Goal: Transaction & Acquisition: Download file/media

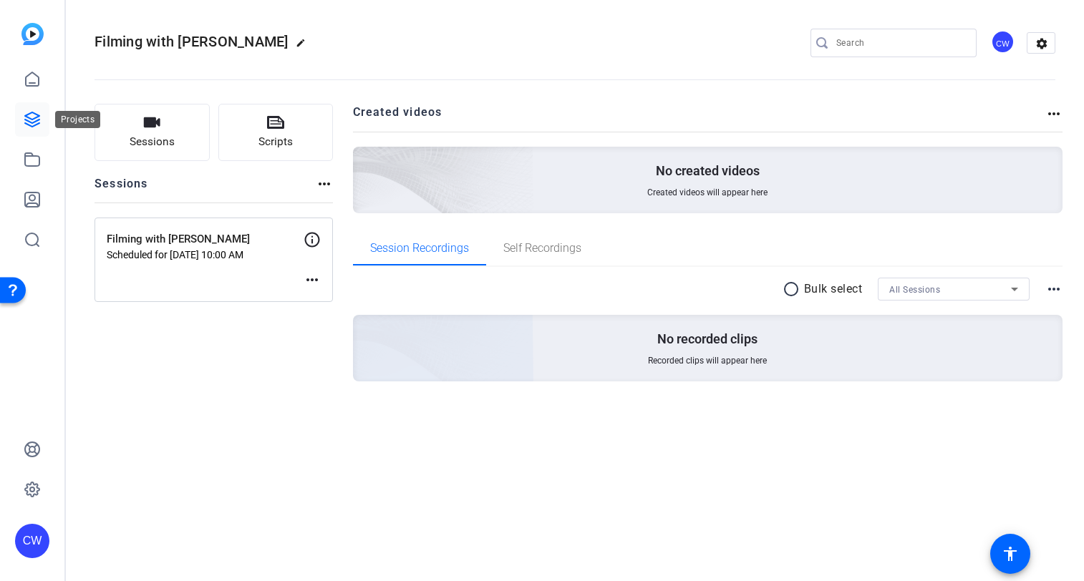
click at [32, 117] on icon at bounding box center [32, 119] width 17 height 17
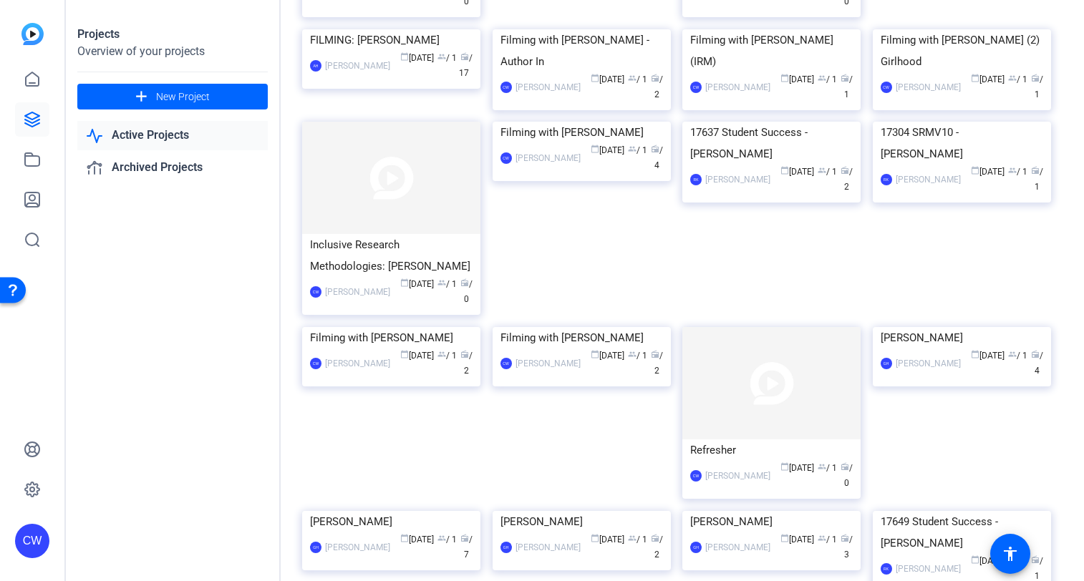
scroll to position [1098, 0]
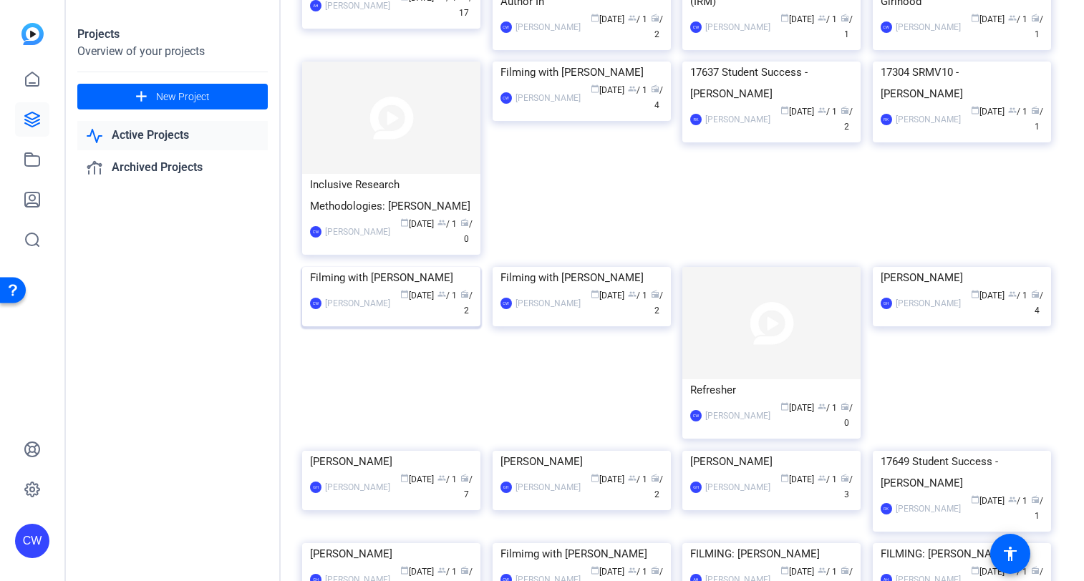
click at [391, 267] on img at bounding box center [391, 267] width 178 height 0
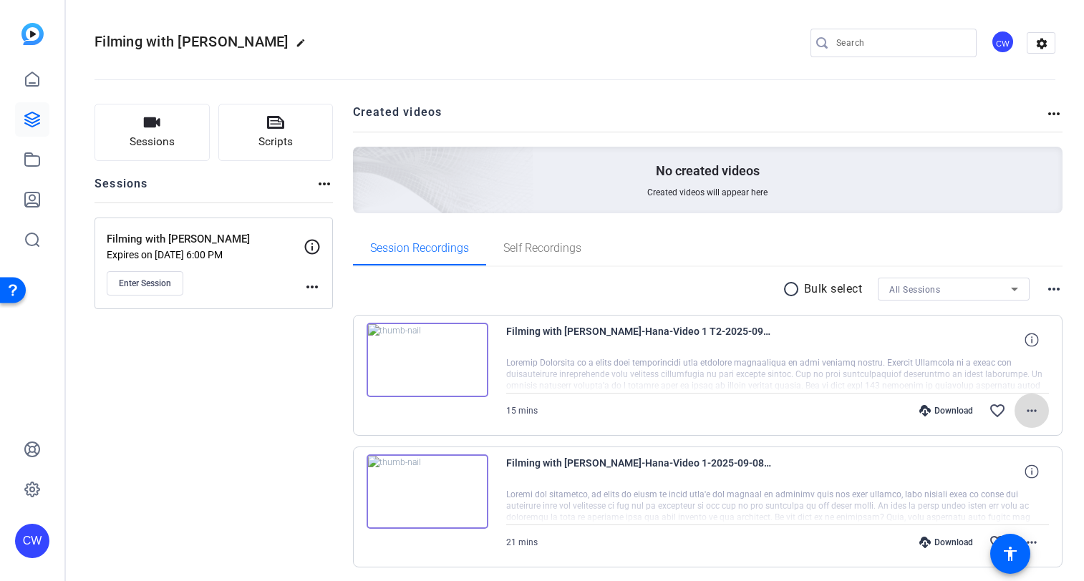
click at [1023, 409] on mat-icon "more_horiz" at bounding box center [1031, 410] width 17 height 17
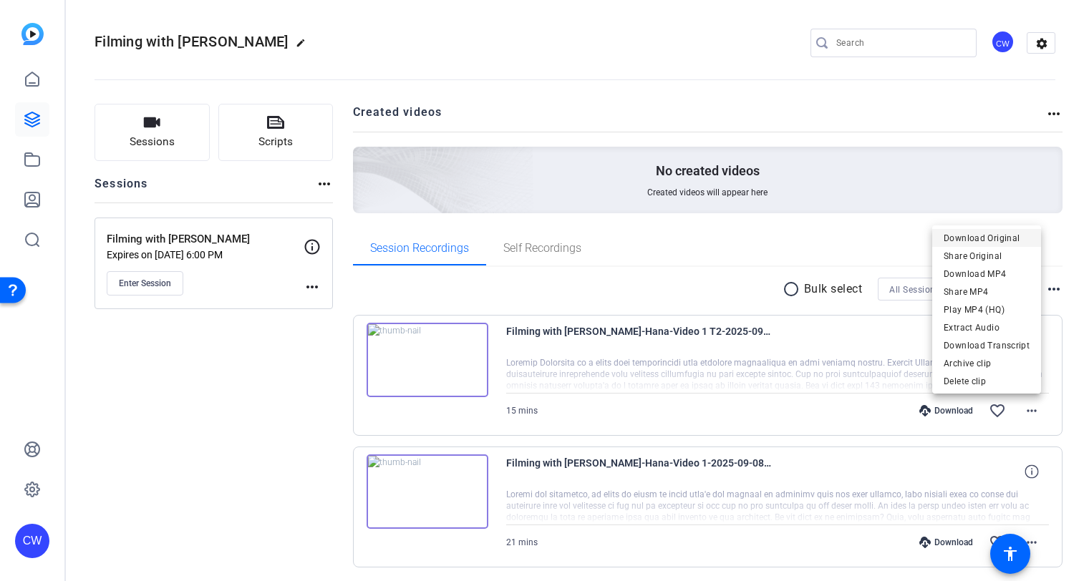
click at [1014, 238] on span "Download Original" at bounding box center [986, 238] width 86 height 17
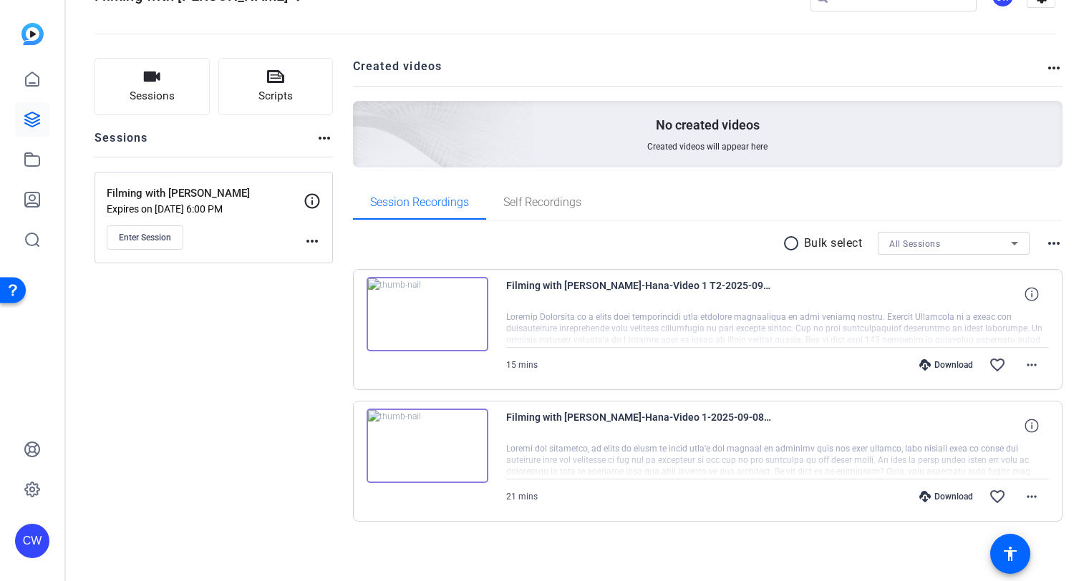
scroll to position [50, 0]
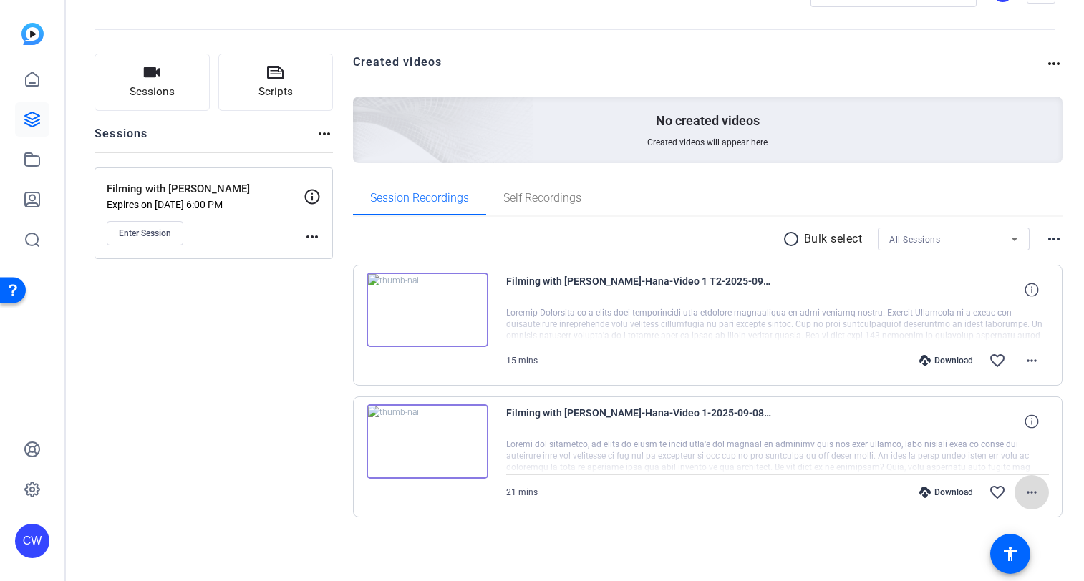
click at [1023, 492] on mat-icon "more_horiz" at bounding box center [1031, 492] width 17 height 17
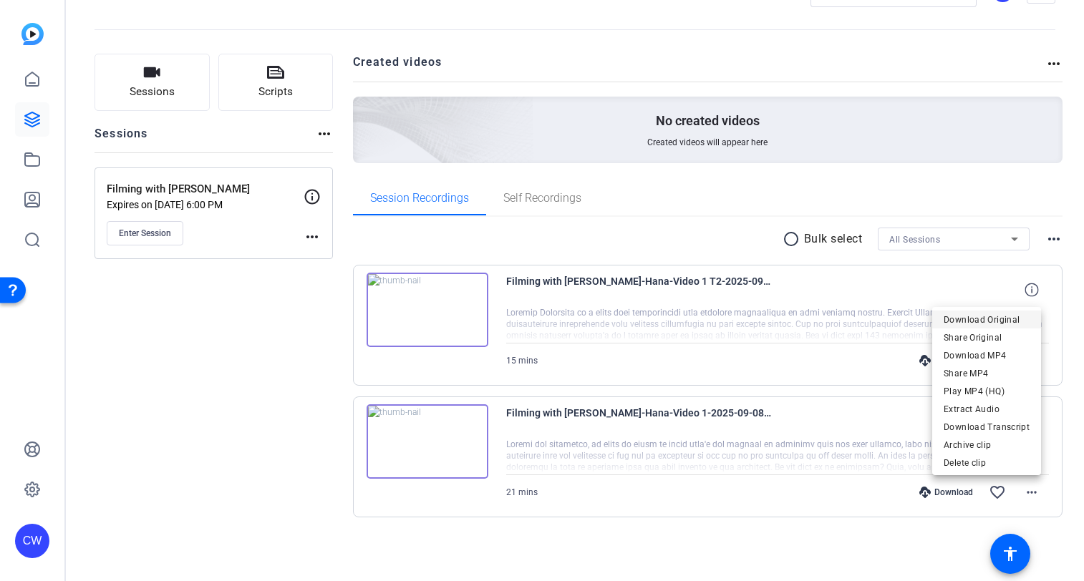
click at [981, 319] on span "Download Original" at bounding box center [986, 319] width 86 height 17
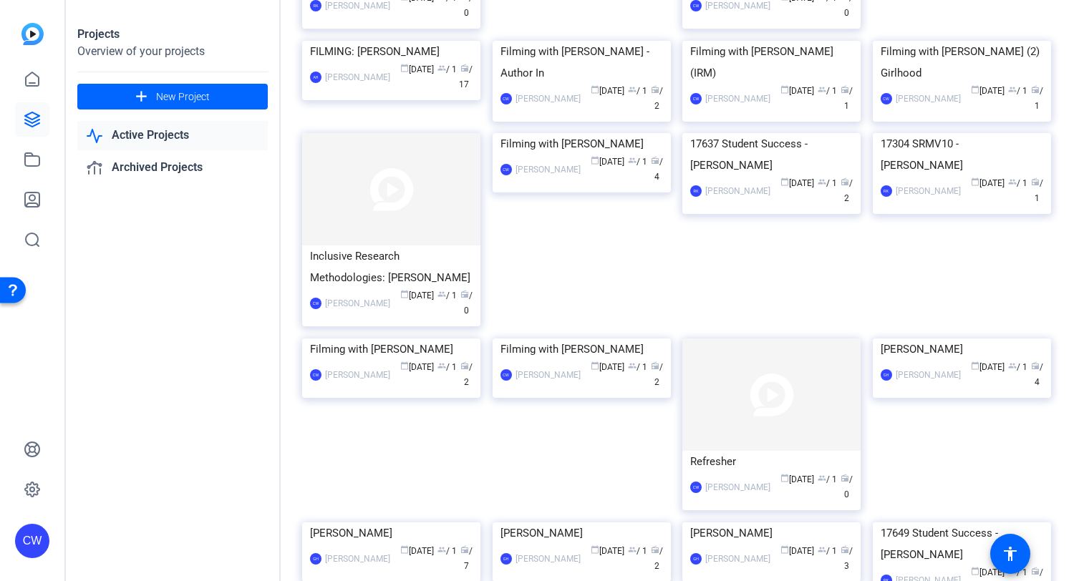
scroll to position [1133, 0]
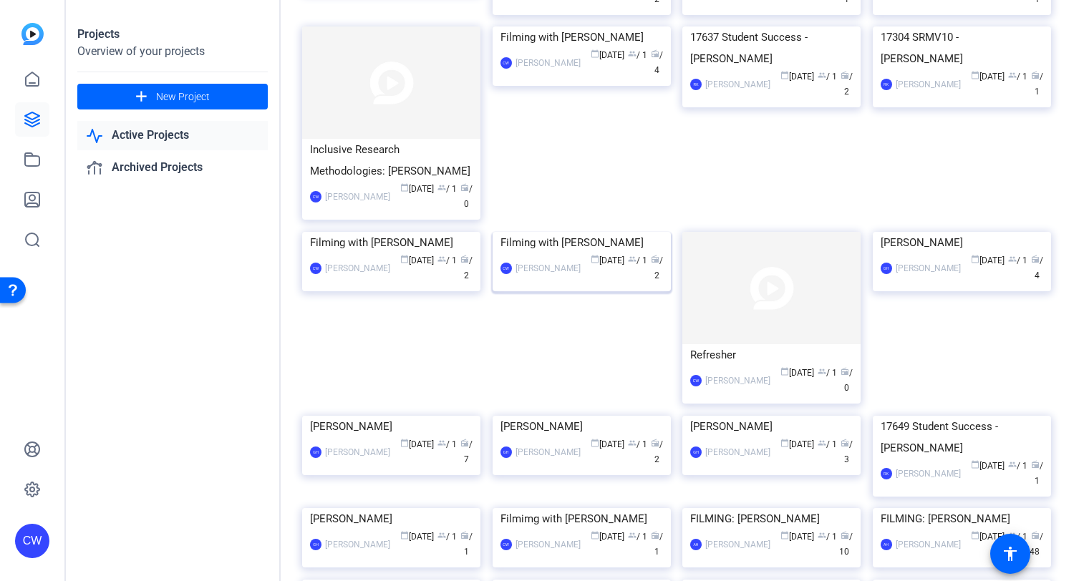
click at [595, 232] on img at bounding box center [581, 232] width 178 height 0
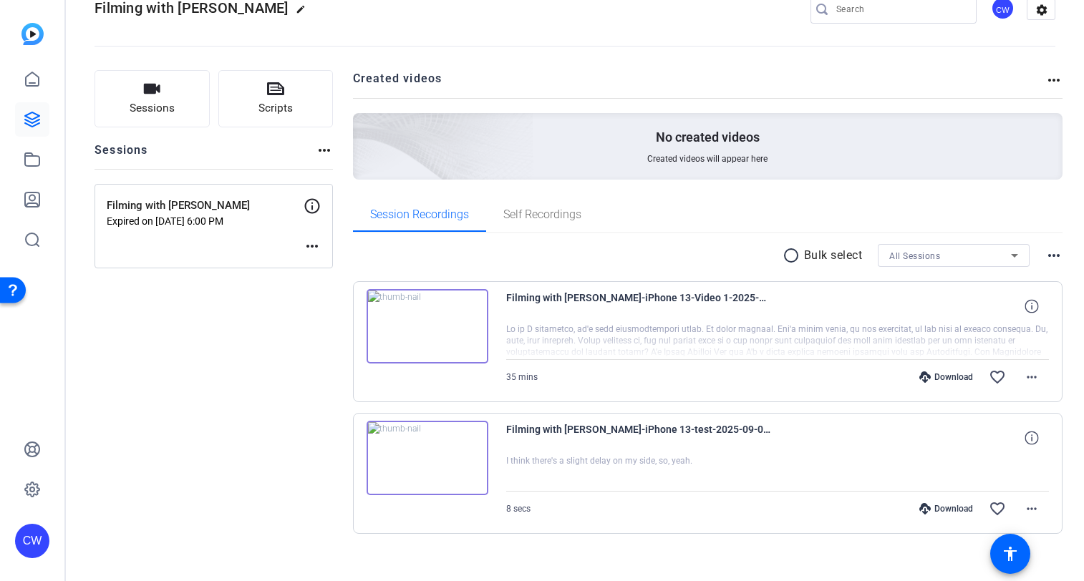
scroll to position [50, 0]
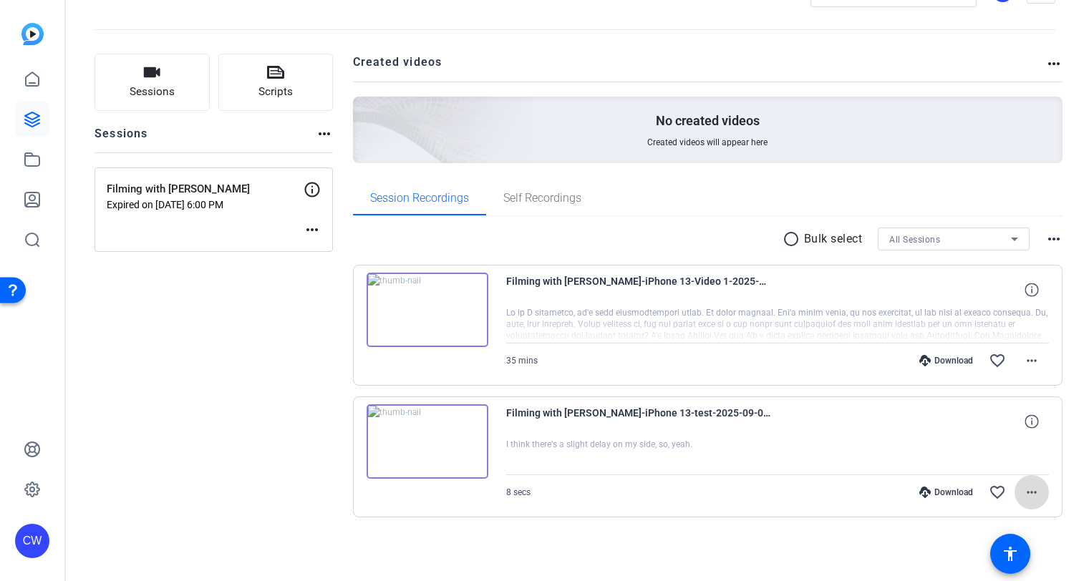
click at [1023, 492] on mat-icon "more_horiz" at bounding box center [1031, 492] width 17 height 17
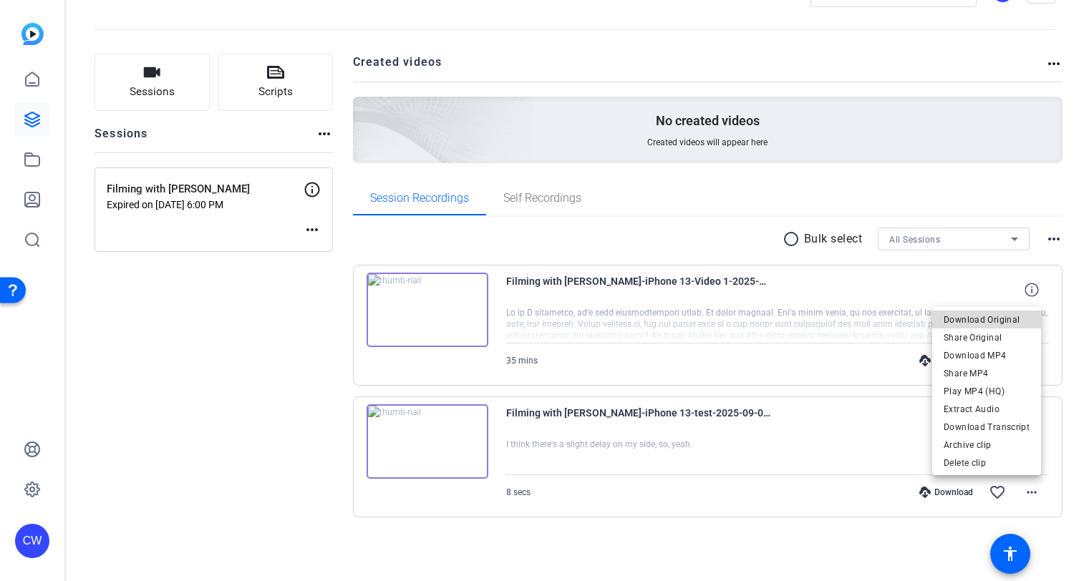
click at [996, 315] on span "Download Original" at bounding box center [986, 319] width 86 height 17
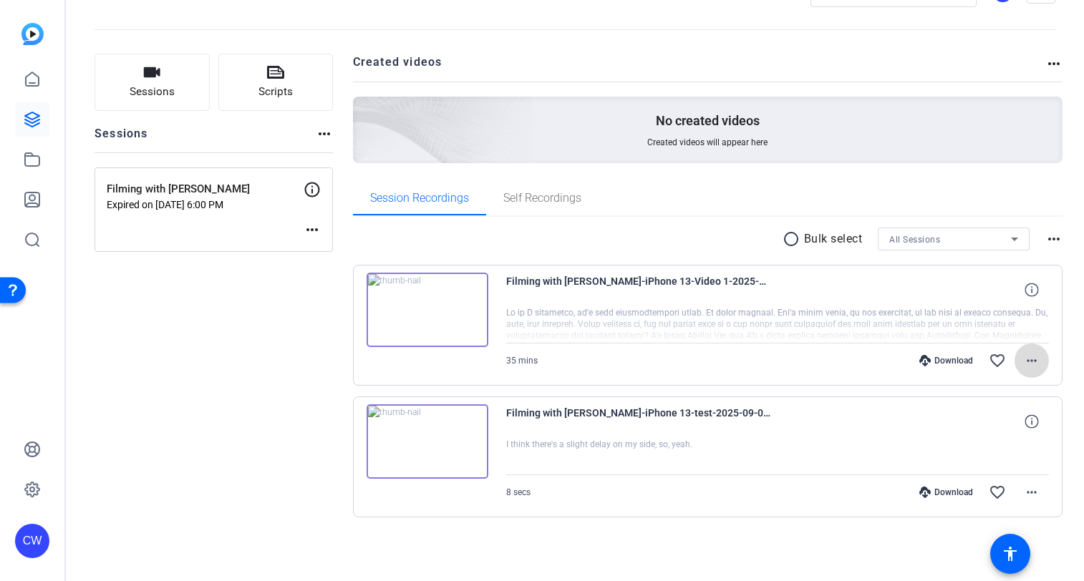
click at [1023, 359] on mat-icon "more_horiz" at bounding box center [1031, 360] width 17 height 17
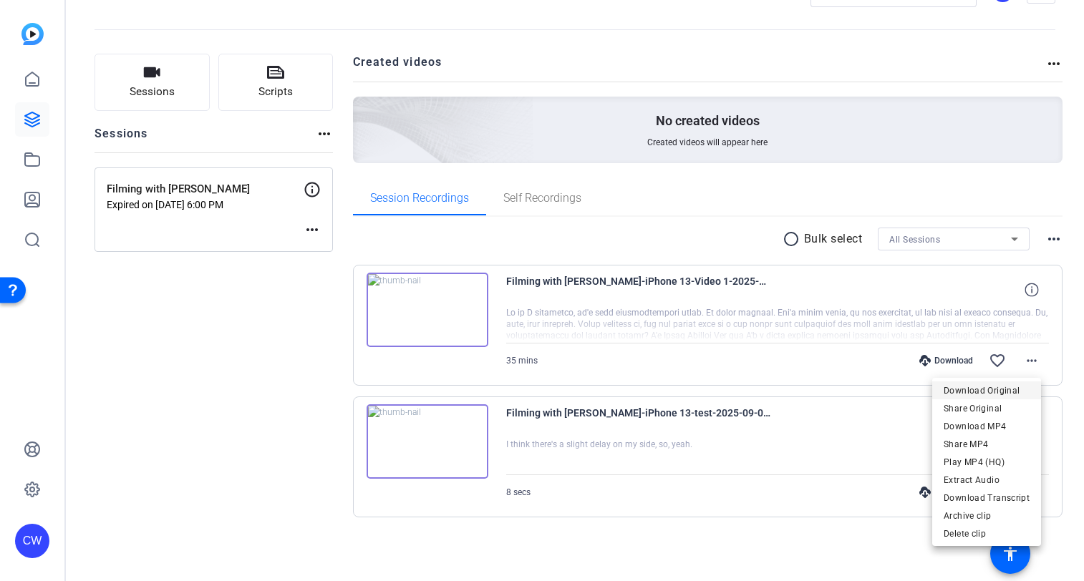
click at [1004, 388] on span "Download Original" at bounding box center [986, 390] width 86 height 17
